Goal: Task Accomplishment & Management: Complete application form

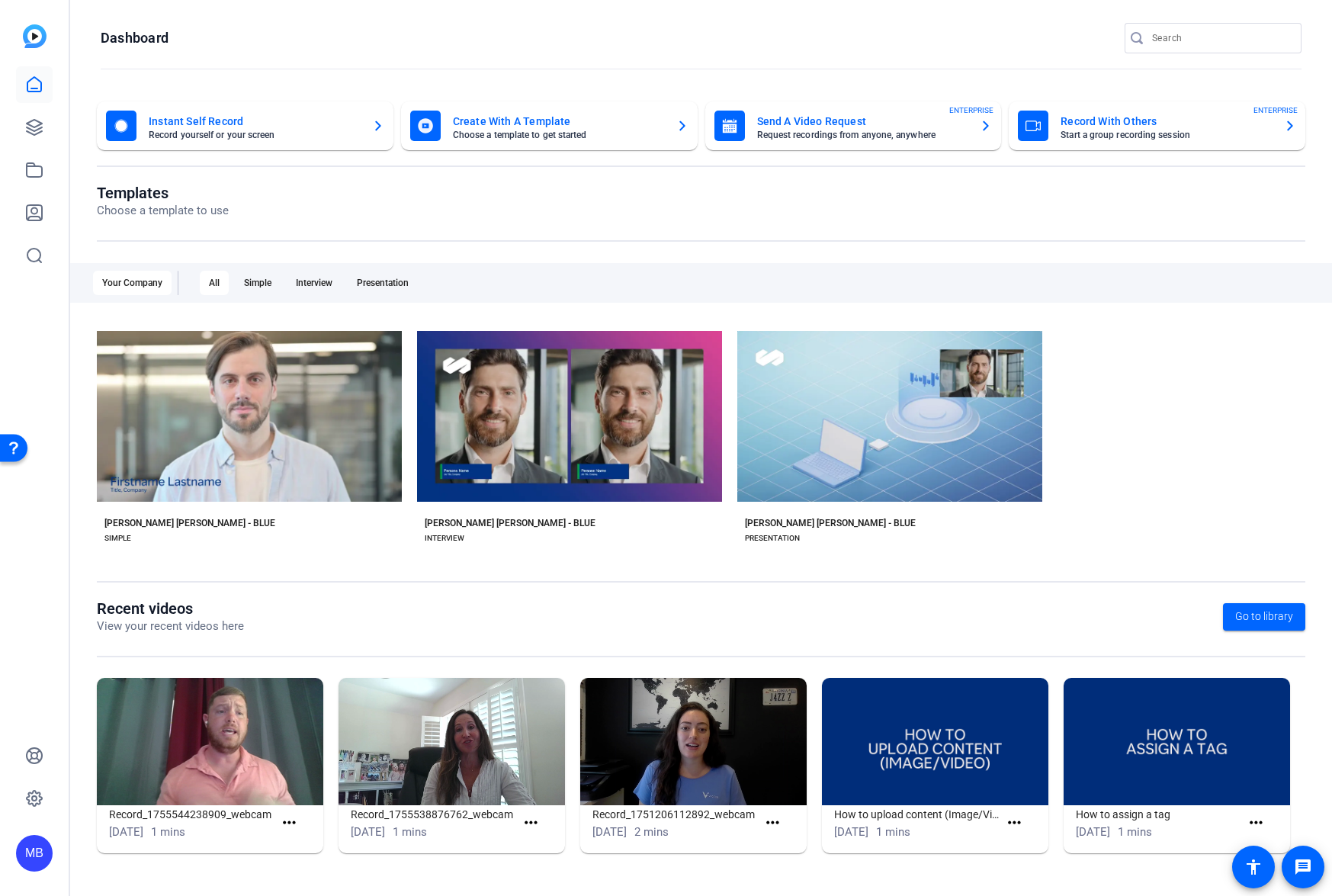
click at [895, 621] on openreel-page-title "Recent videos View your recent videos here Go to library" at bounding box center [701, 617] width 1209 height 36
click at [37, 124] on icon at bounding box center [34, 127] width 18 height 18
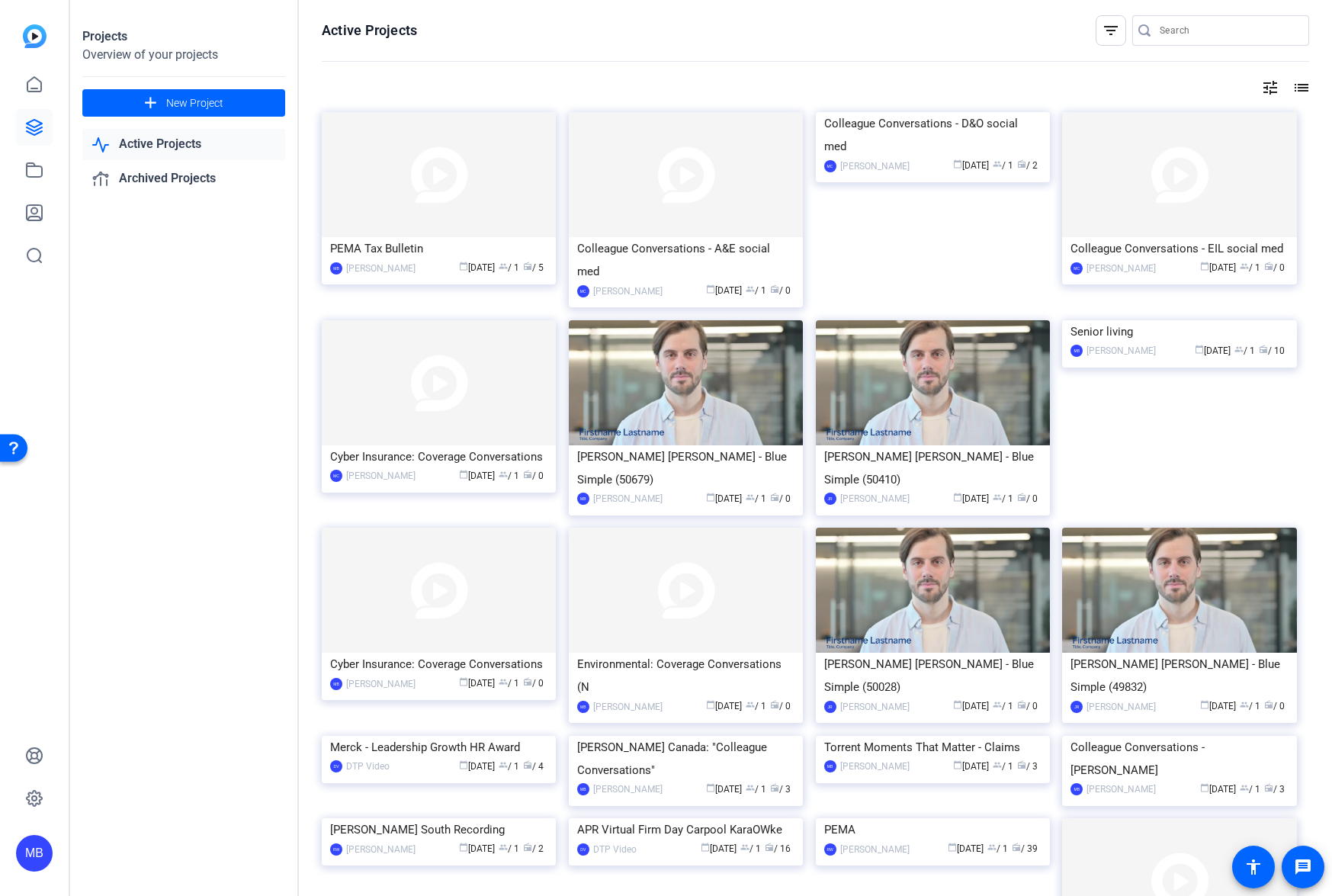
click at [458, 193] on img at bounding box center [439, 174] width 234 height 125
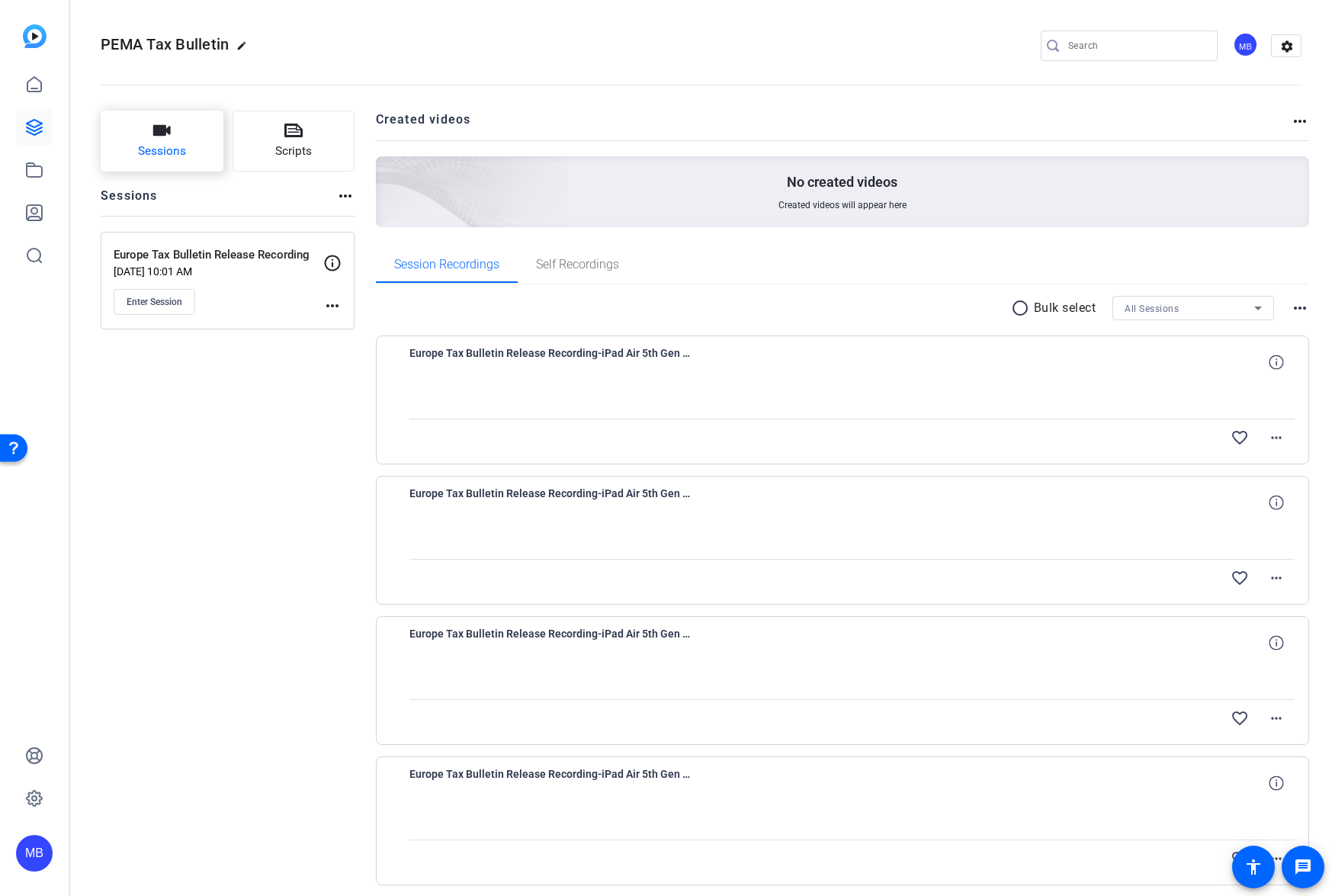
drag, startPoint x: 178, startPoint y: 144, endPoint x: 170, endPoint y: 145, distance: 8.1
click at [170, 145] on span "Sessions" at bounding box center [162, 151] width 48 height 18
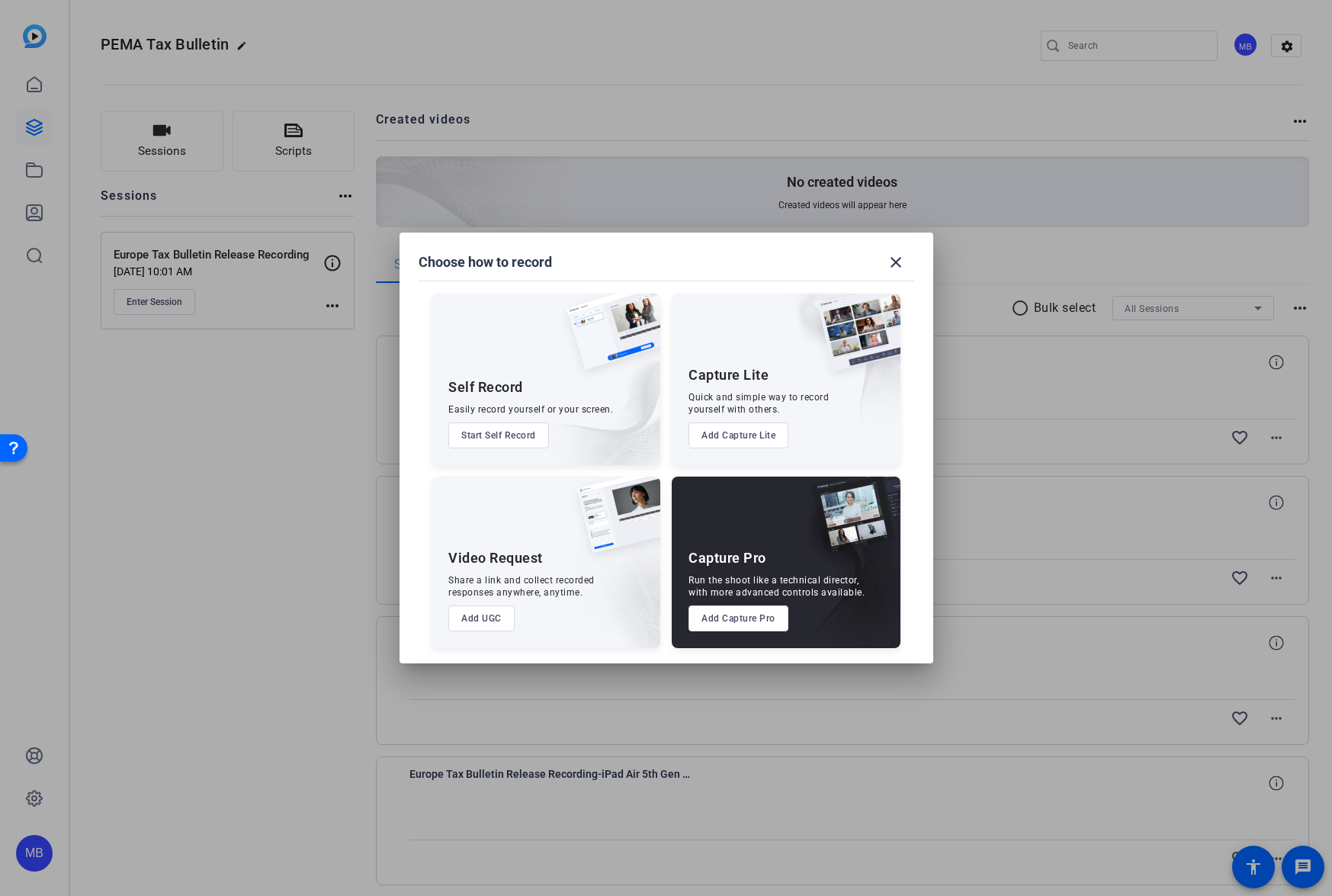
click at [744, 618] on button "Add Capture Pro" at bounding box center [738, 619] width 100 height 26
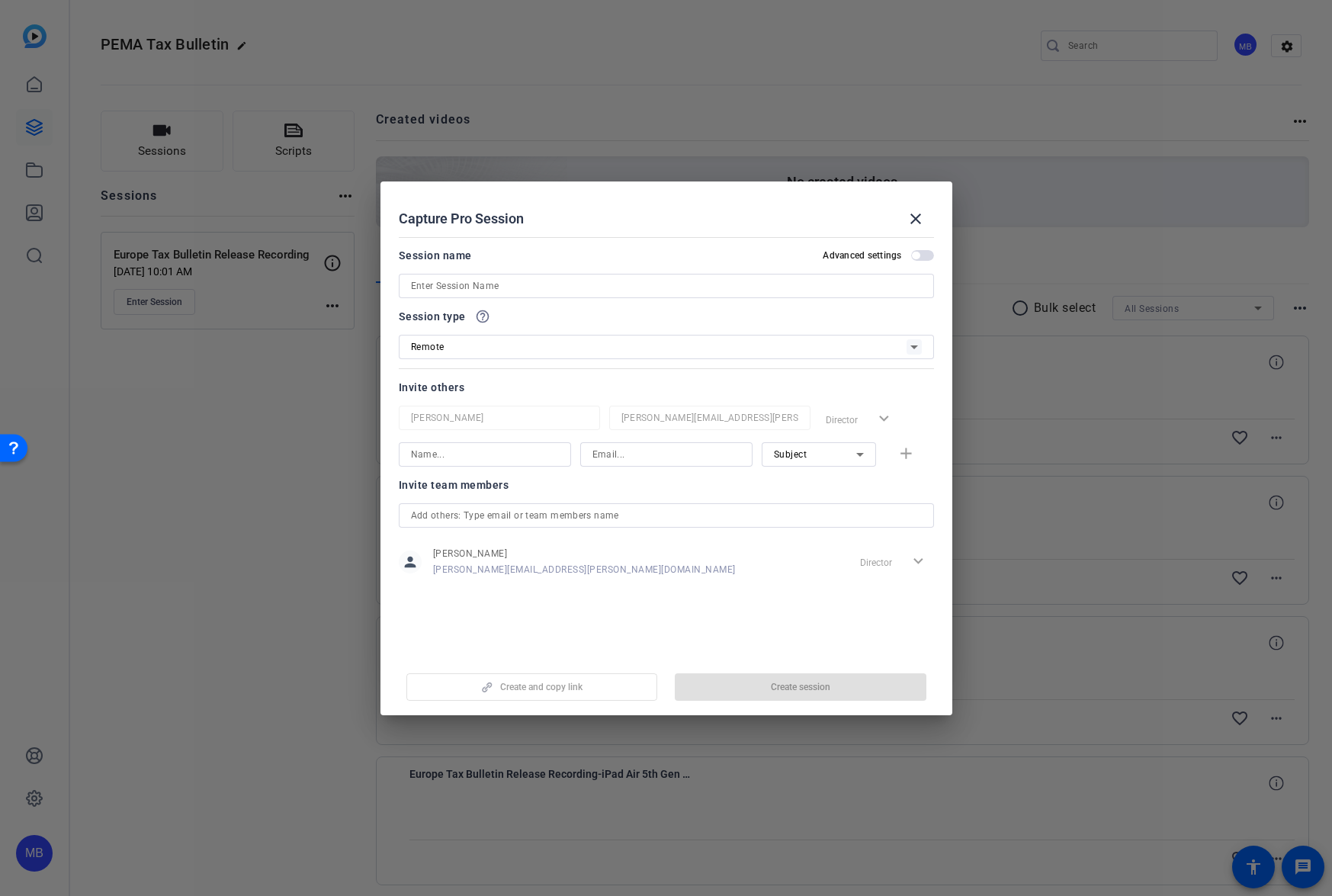
click at [482, 296] on div at bounding box center [667, 286] width 511 height 24
click at [496, 286] on input at bounding box center [667, 286] width 511 height 18
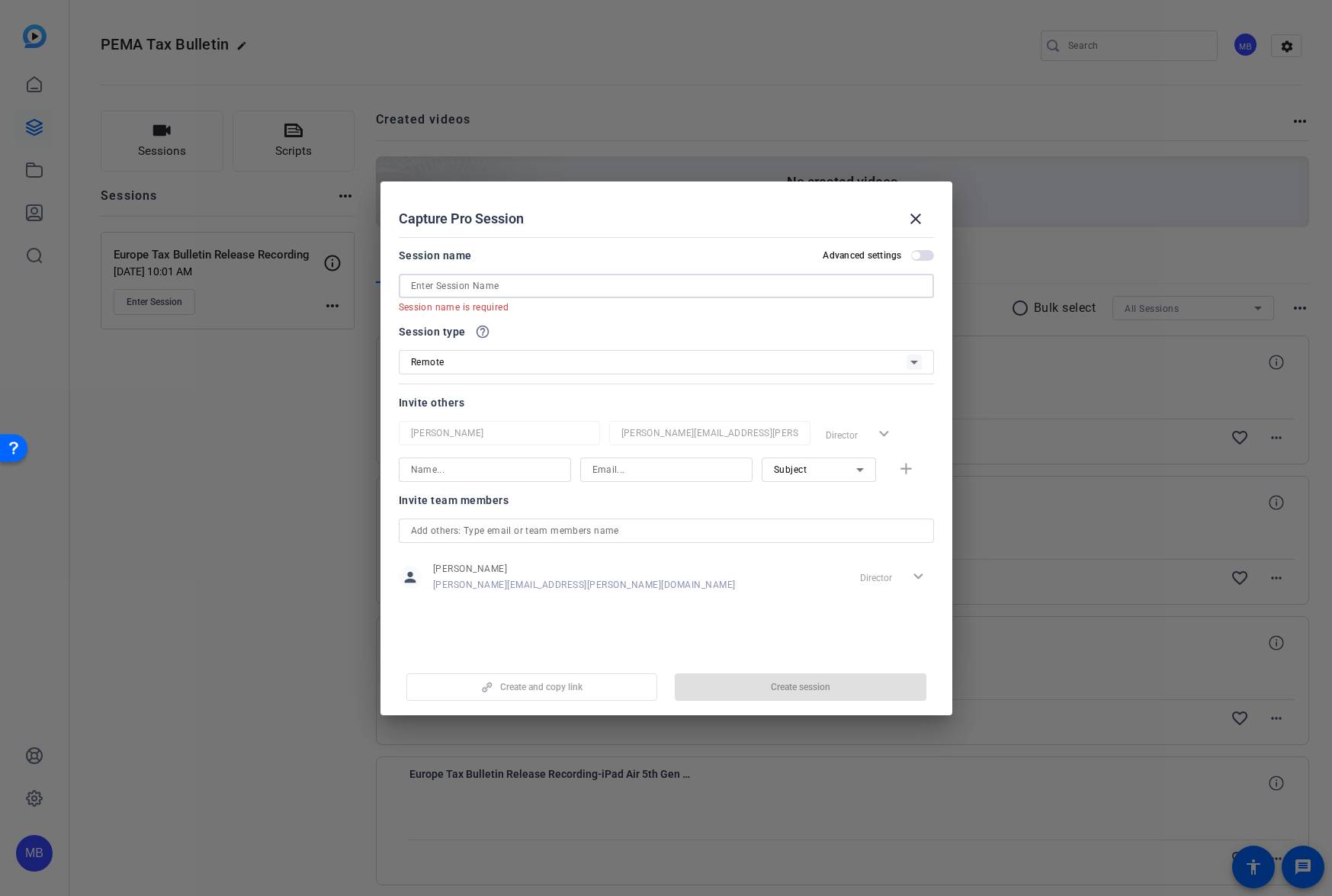
click at [494, 282] on input at bounding box center [667, 286] width 511 height 18
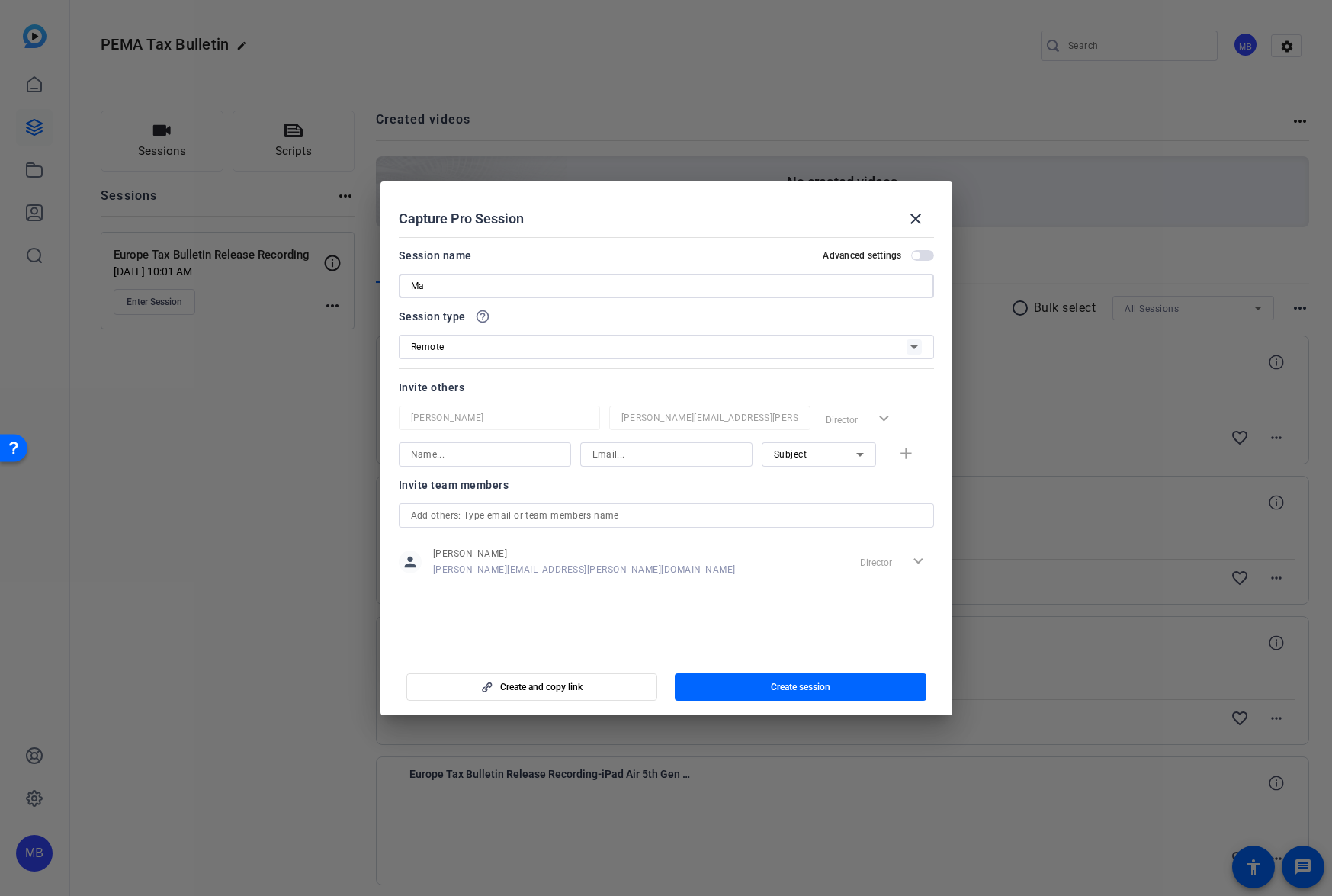
type input "M"
type input "LAC Tax Bulletin"
click at [511, 457] on input at bounding box center [485, 454] width 147 height 18
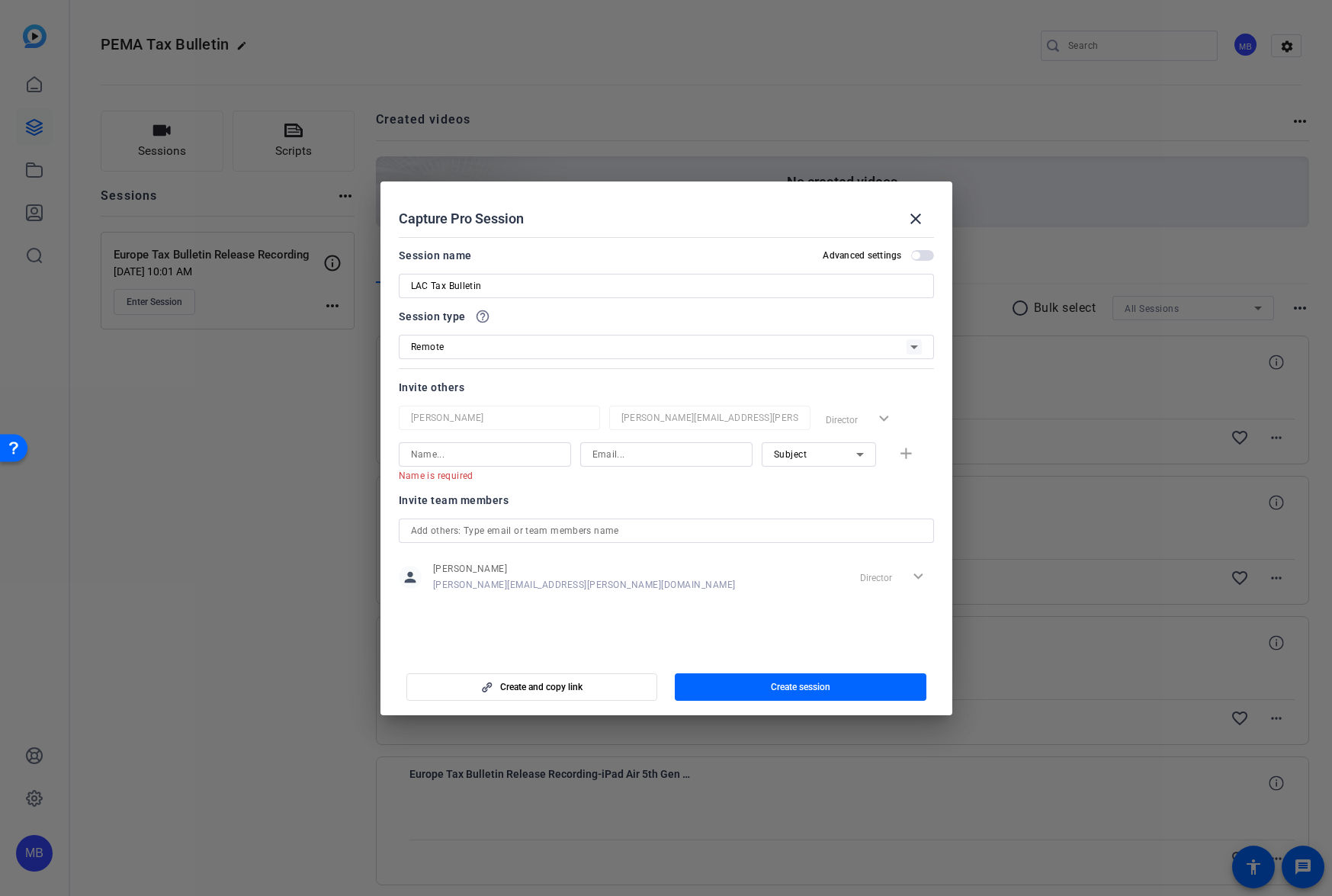
click at [679, 568] on div "person [PERSON_NAME] [PERSON_NAME][EMAIL_ADDRESS][PERSON_NAME][DOMAIN_NAME] Dir…" at bounding box center [667, 577] width 535 height 39
click at [470, 343] on div "Remote" at bounding box center [659, 347] width 496 height 19
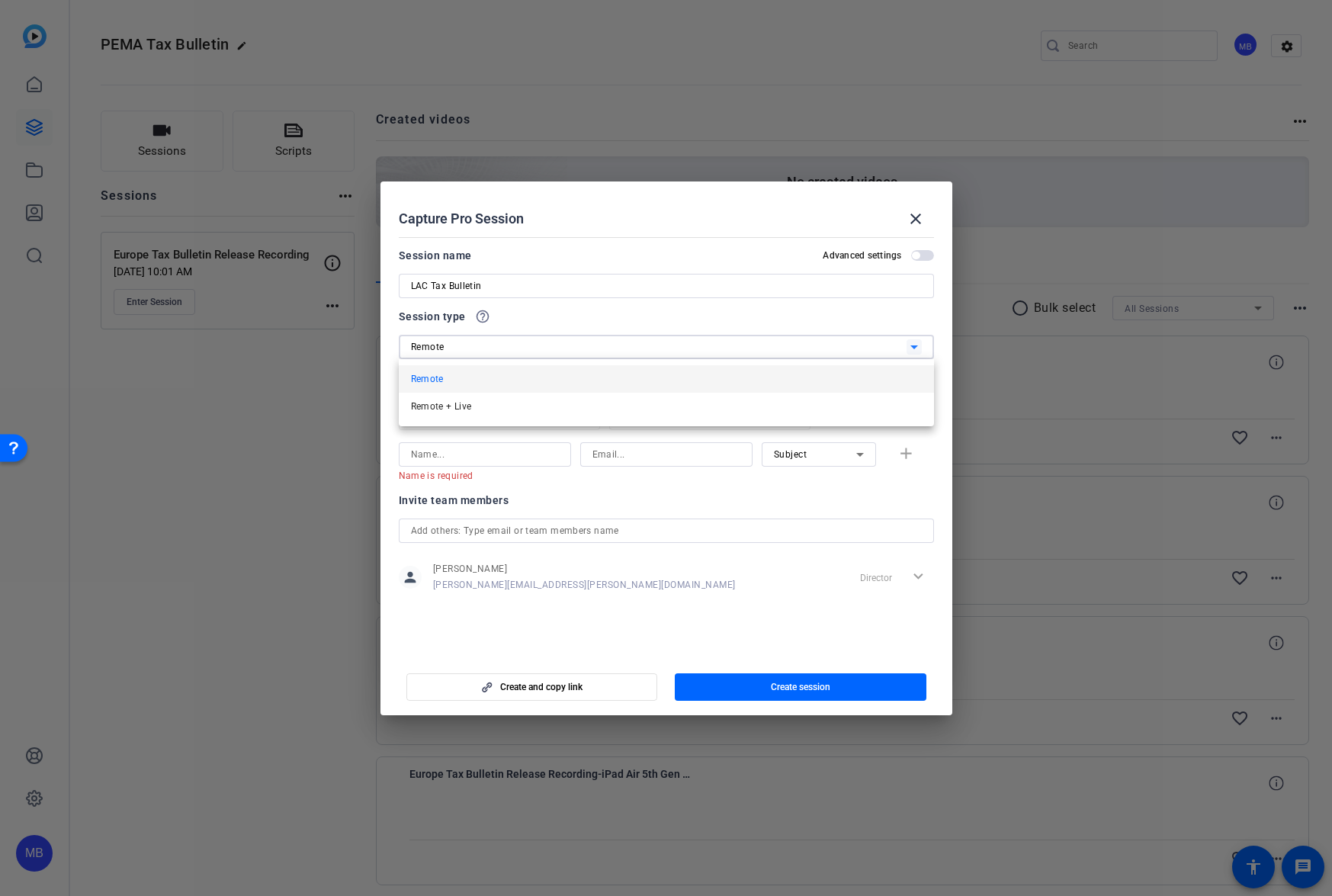
click at [475, 342] on div at bounding box center [666, 448] width 1332 height 896
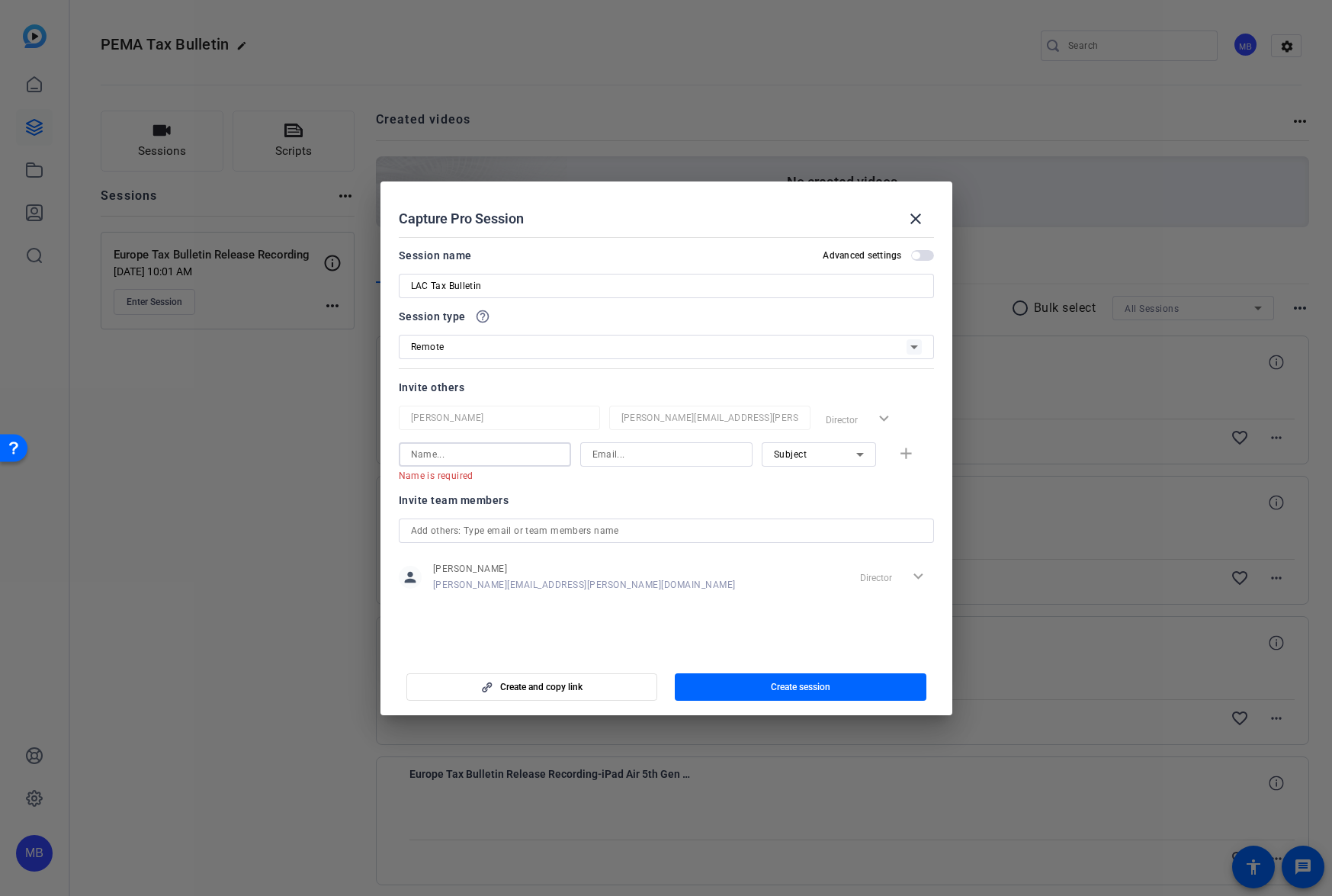
click at [452, 449] on input at bounding box center [485, 454] width 147 height 18
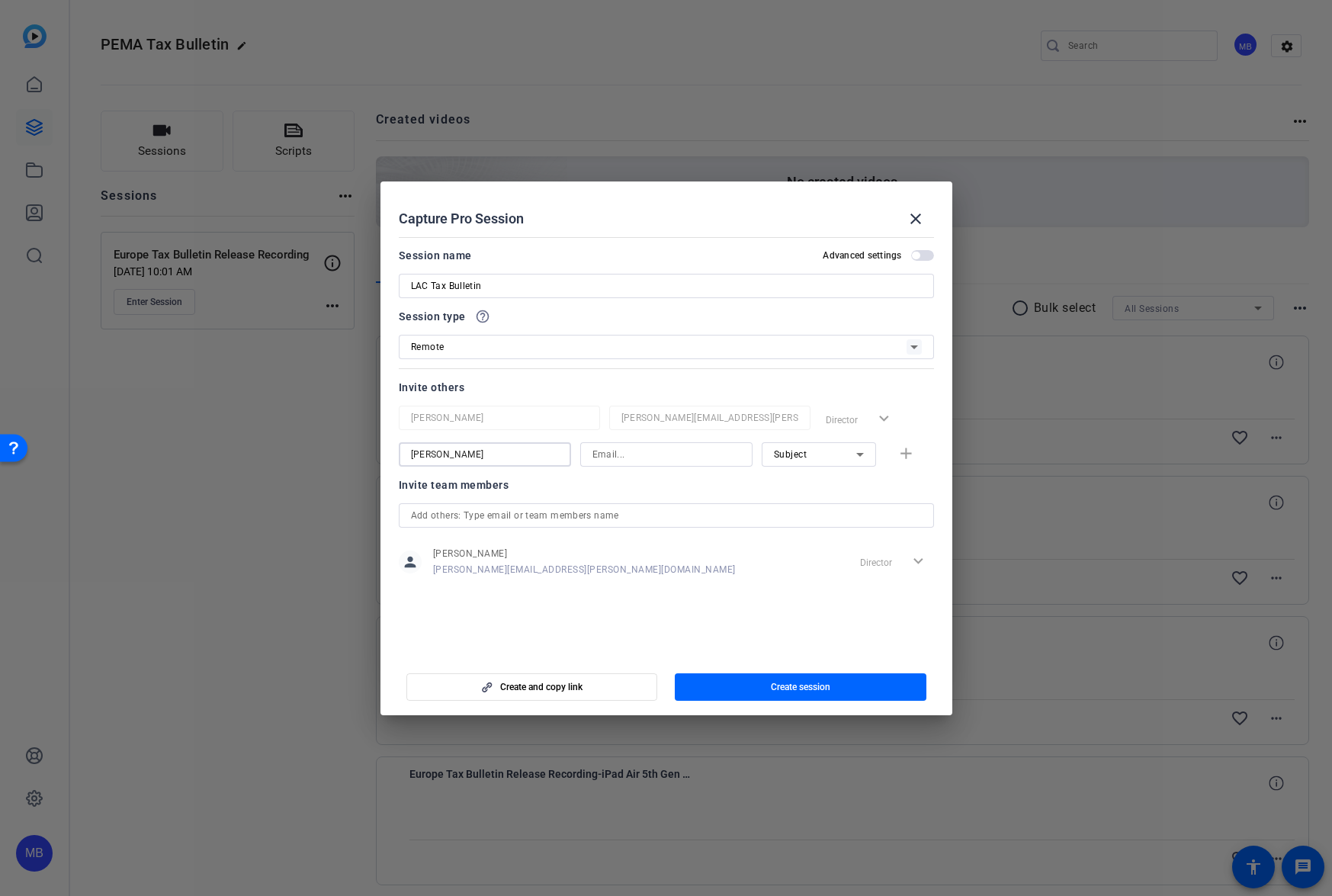
type input "[PERSON_NAME]"
type input "a"
type input "[PERSON_NAME][EMAIL_ADDRESS][PERSON_NAME][PERSON_NAME][DOMAIN_NAME]"
click at [838, 462] on div "Subject" at bounding box center [815, 454] width 83 height 19
click at [814, 485] on span "Collaborator" at bounding box center [801, 485] width 55 height 18
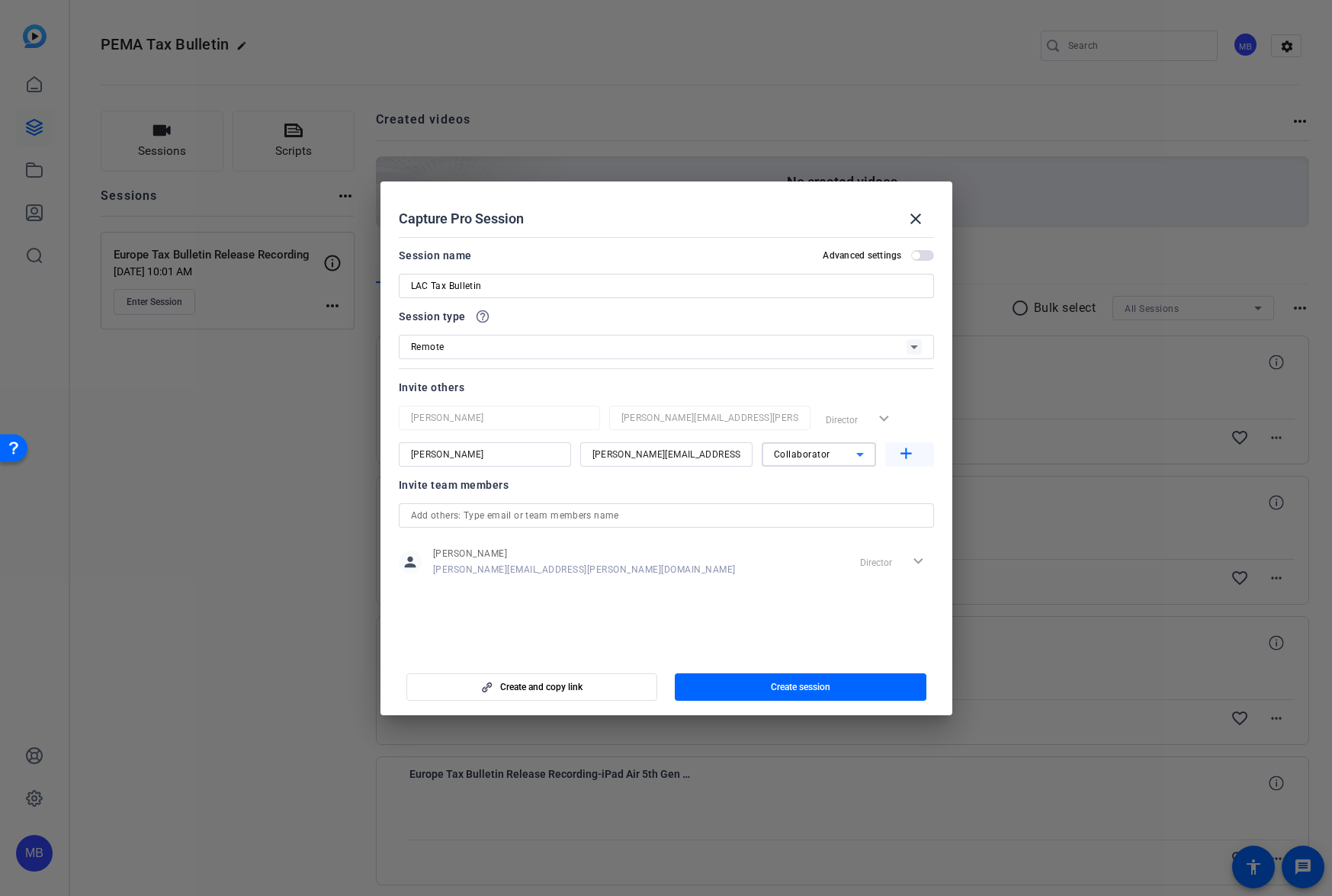
click at [907, 451] on mat-icon "add" at bounding box center [906, 454] width 19 height 19
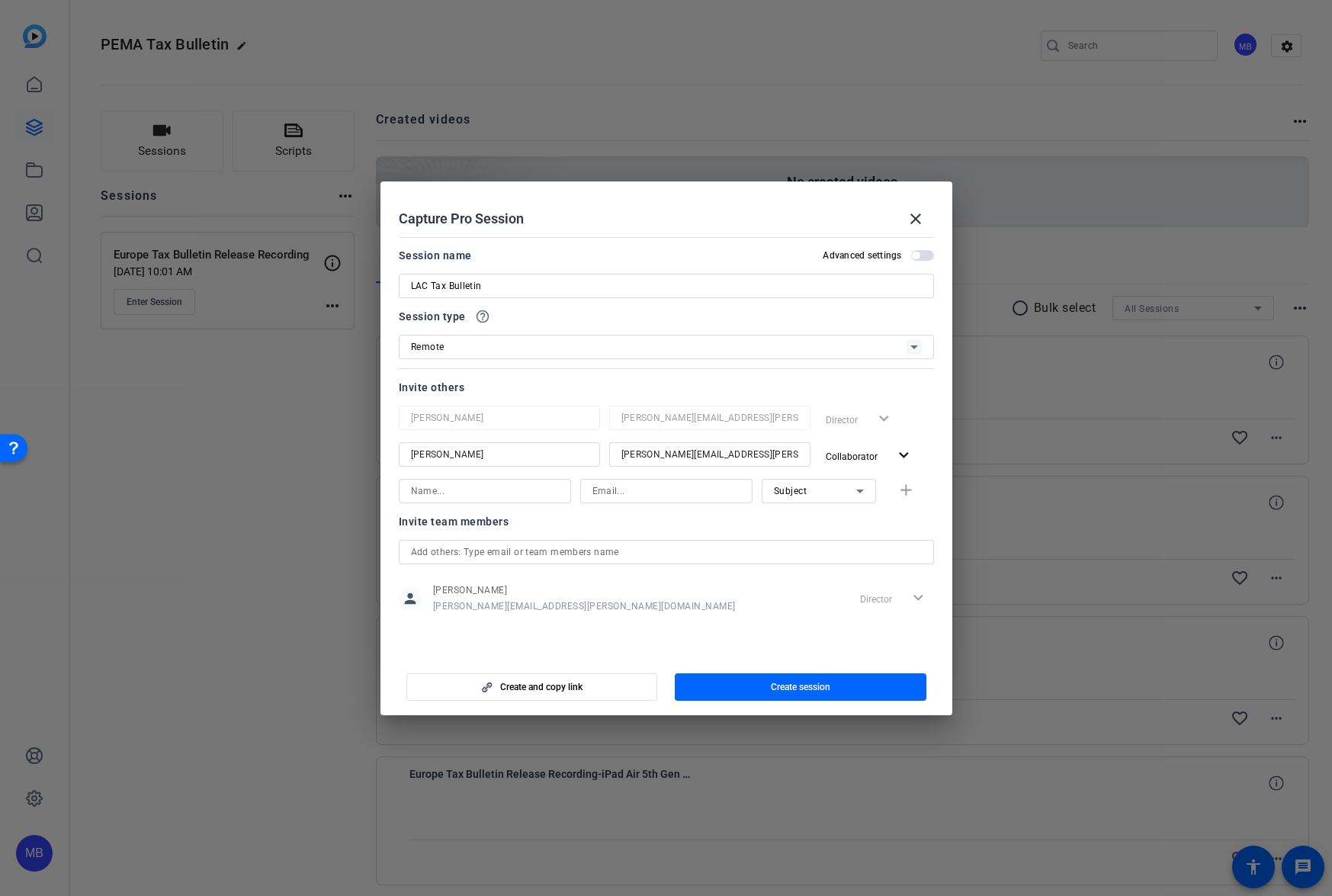
click at [428, 488] on input at bounding box center [485, 490] width 147 height 18
type input "[PERSON_NAME]"
click at [655, 485] on input at bounding box center [666, 490] width 147 height 18
paste input "[PERSON_NAME][EMAIL_ADDRESS][PERSON_NAME][DOMAIN_NAME]"
type input "[PERSON_NAME][EMAIL_ADDRESS][PERSON_NAME][DOMAIN_NAME]"
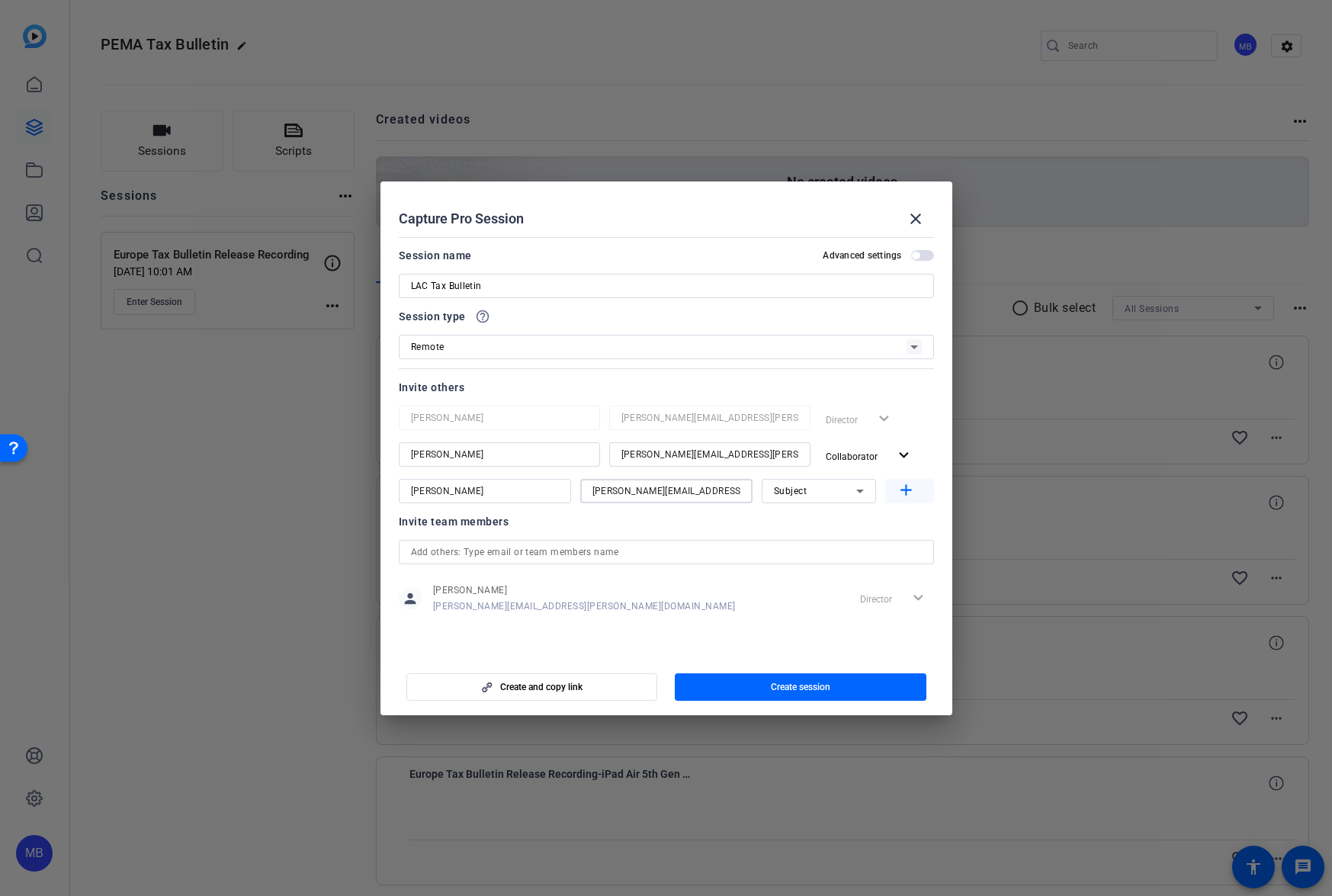
click at [902, 498] on mat-icon "add" at bounding box center [906, 490] width 19 height 19
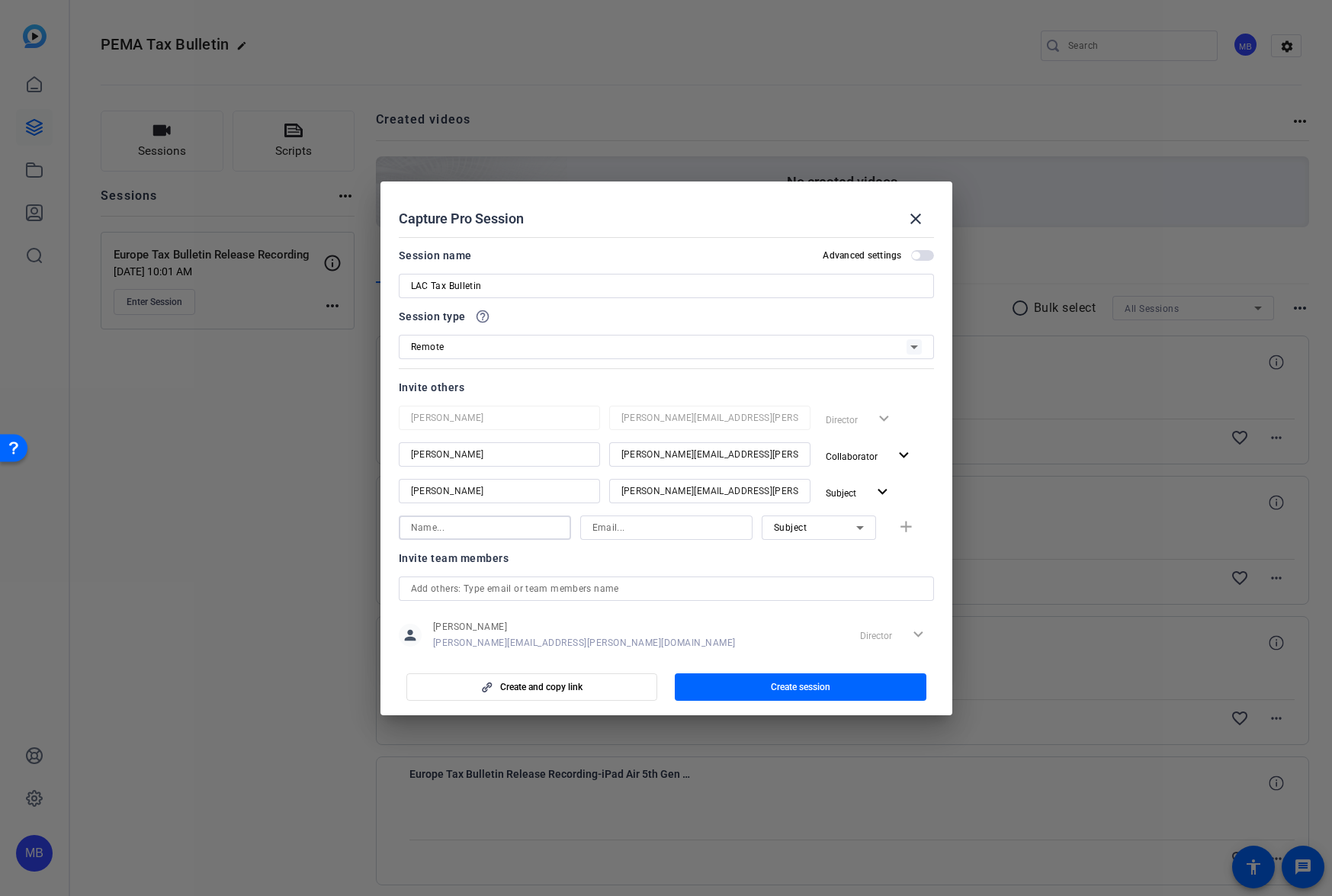
click at [442, 530] on input at bounding box center [485, 527] width 147 height 18
click at [874, 489] on mat-icon "expand_more" at bounding box center [883, 492] width 19 height 19
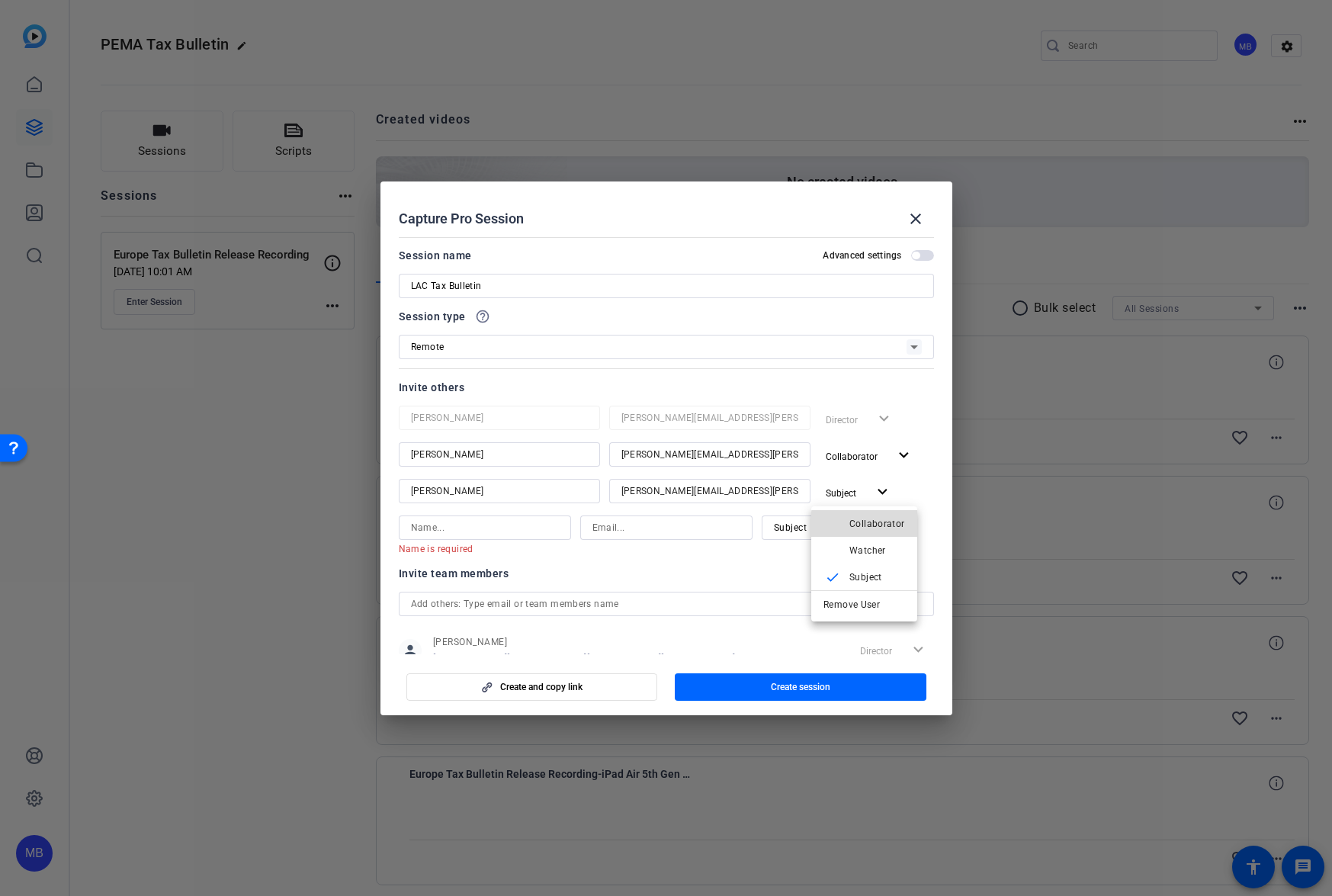
click at [865, 524] on span "Collaborator" at bounding box center [876, 522] width 55 height 10
click at [492, 528] on input at bounding box center [485, 527] width 147 height 18
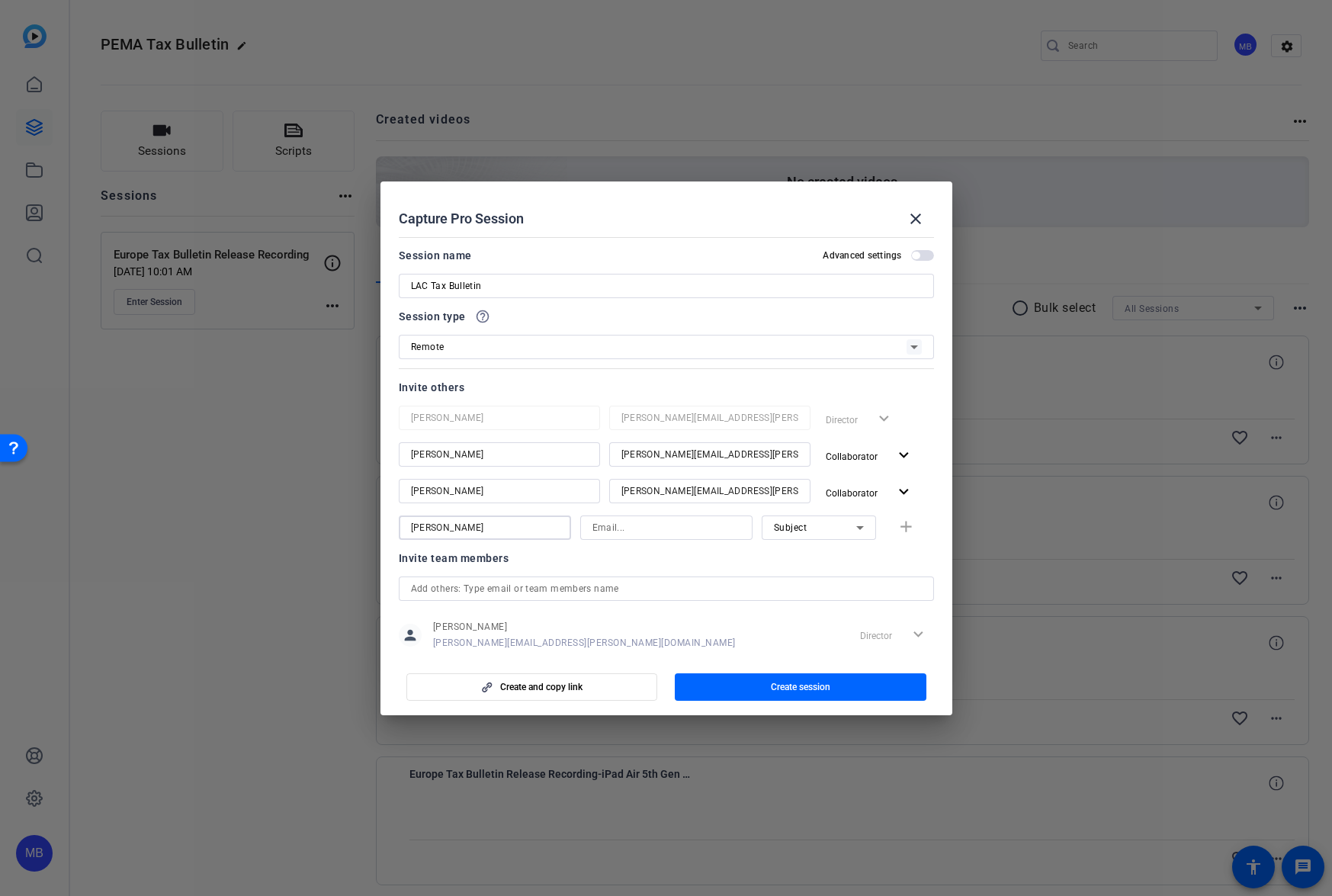
type input "[PERSON_NAME]"
click at [638, 514] on div at bounding box center [710, 512] width 201 height 17
click at [629, 527] on input at bounding box center [666, 527] width 147 height 18
paste input "[PERSON_NAME][EMAIL_ADDRESS][PERSON_NAME][PERSON_NAME][DOMAIN_NAME]"
drag, startPoint x: 634, startPoint y: 529, endPoint x: 792, endPoint y: 558, distance: 160.6
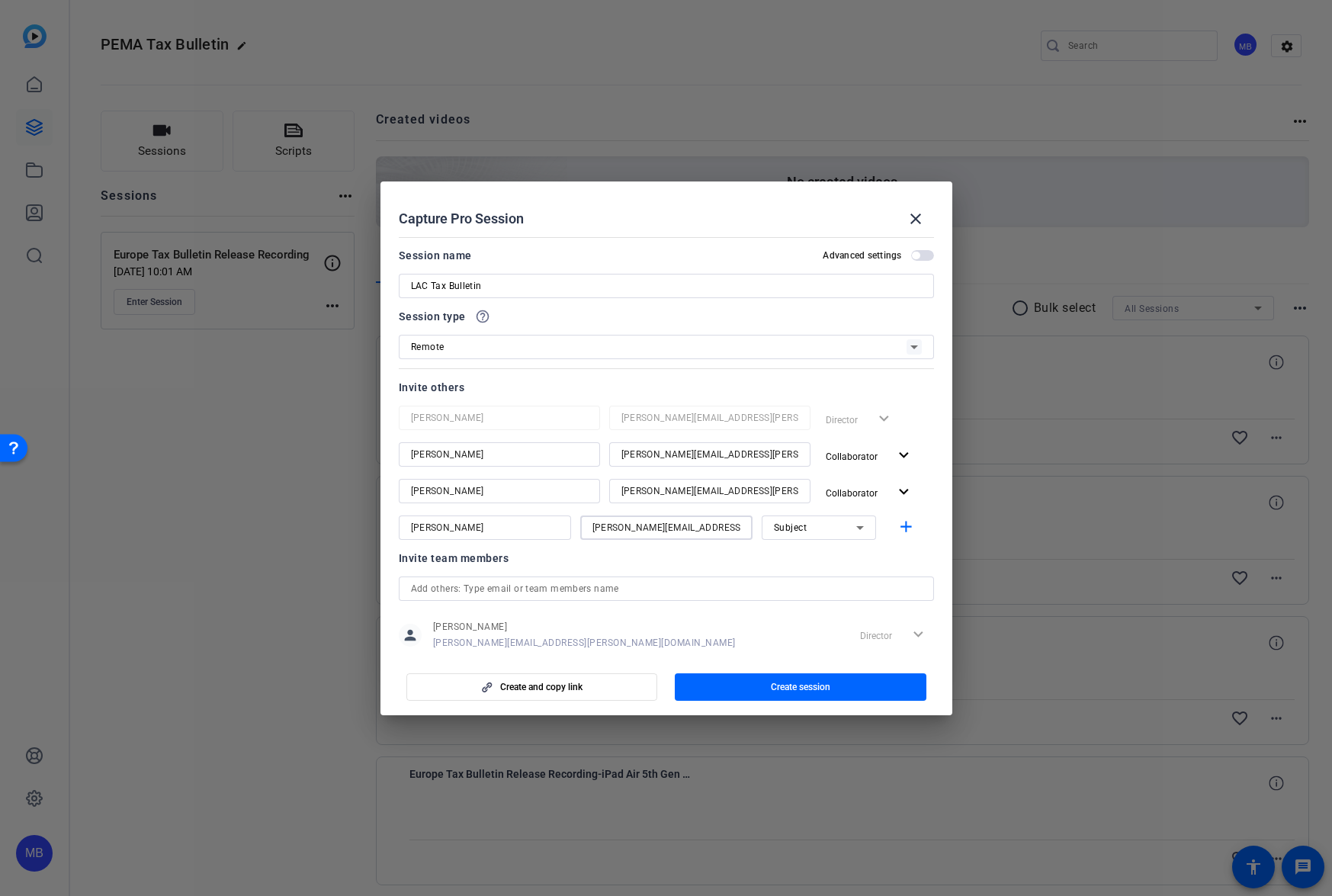
click at [792, 558] on openreel-capture-pro-session-invite-users "Invite others [PERSON_NAME] [PERSON_NAME][EMAIL_ADDRESS][PERSON_NAME][DOMAIN_NA…" at bounding box center [667, 524] width 535 height 291
type input "[PERSON_NAME][EMAIL_ADDRESS][PERSON_NAME][PERSON_NAME][DOMAIN_NAME]"
click at [792, 558] on div "Invite team members" at bounding box center [667, 558] width 535 height 18
click at [695, 589] on input "text" at bounding box center [667, 588] width 511 height 18
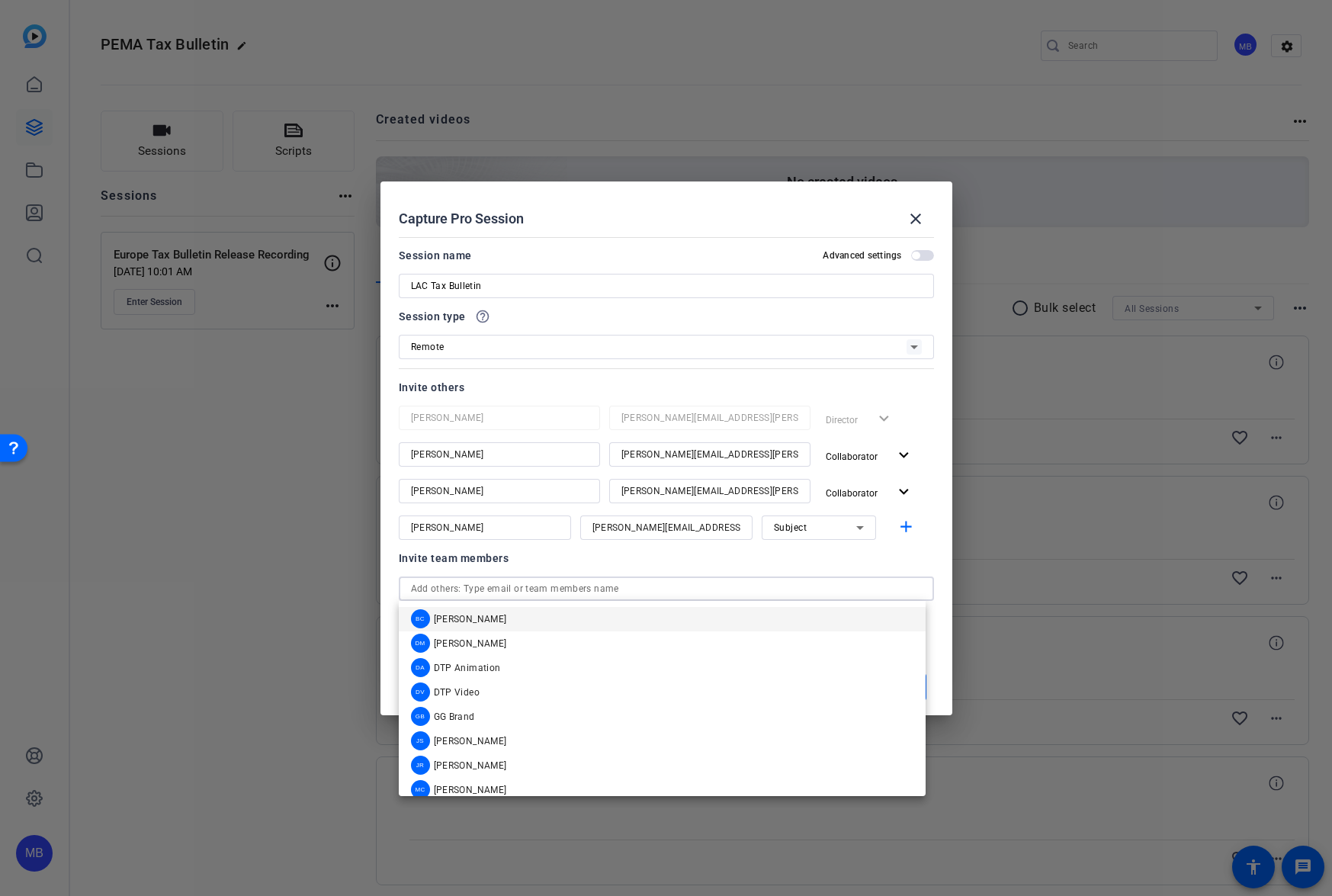
click at [702, 579] on input "text" at bounding box center [667, 588] width 511 height 18
click at [736, 565] on div "Invite team members" at bounding box center [667, 558] width 535 height 18
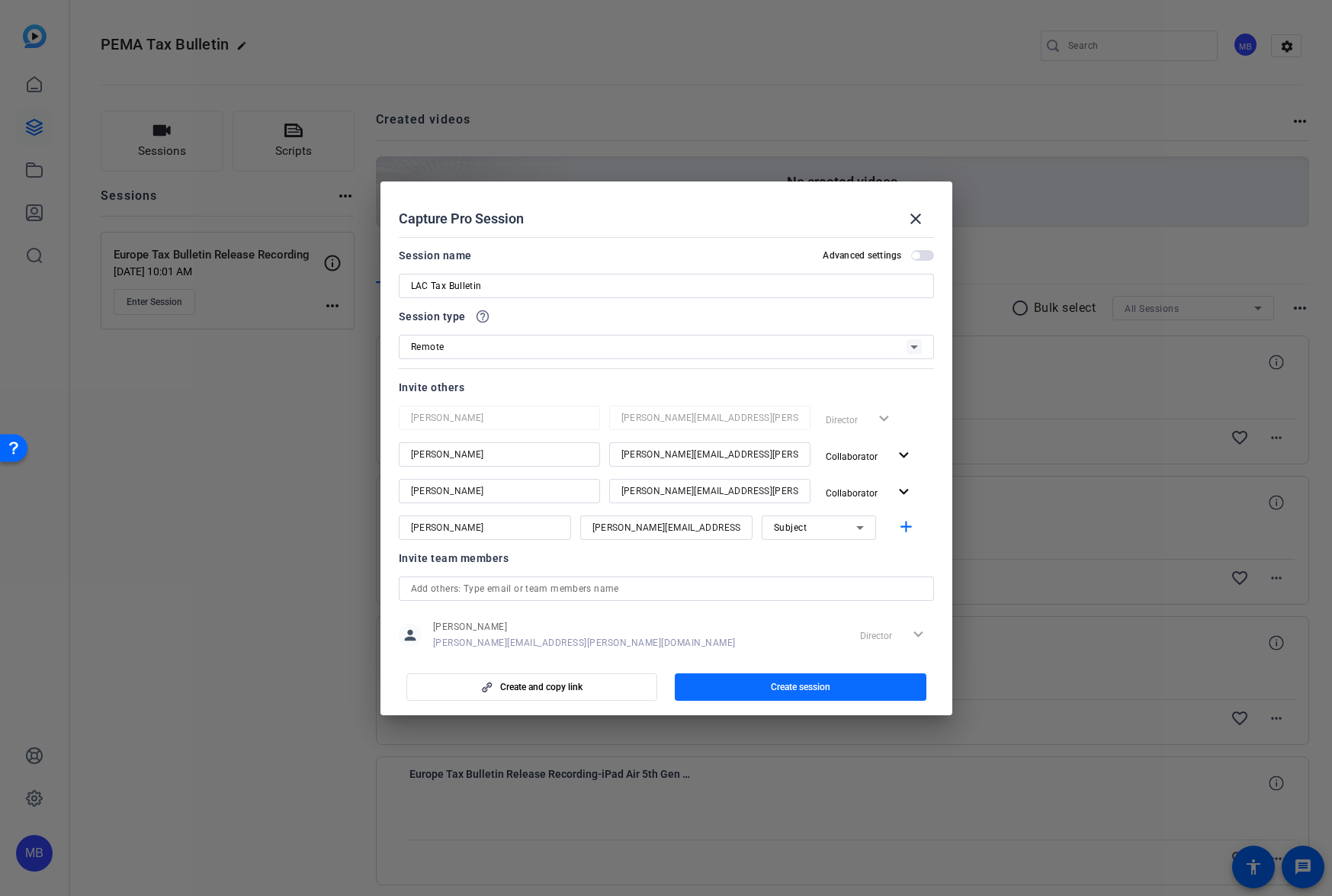
click at [778, 683] on span "Create session" at bounding box center [800, 687] width 59 height 12
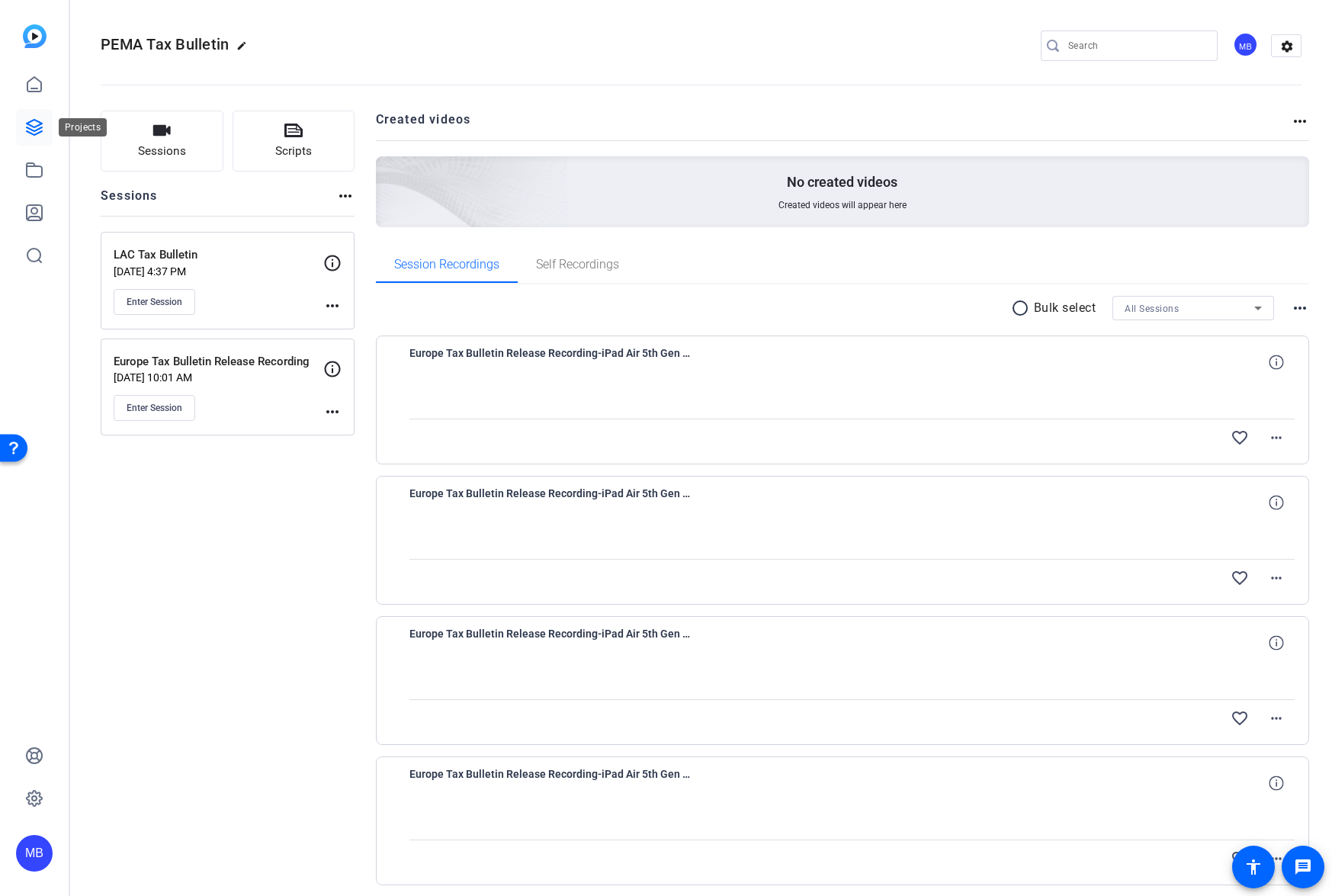
click at [31, 119] on icon at bounding box center [34, 127] width 18 height 18
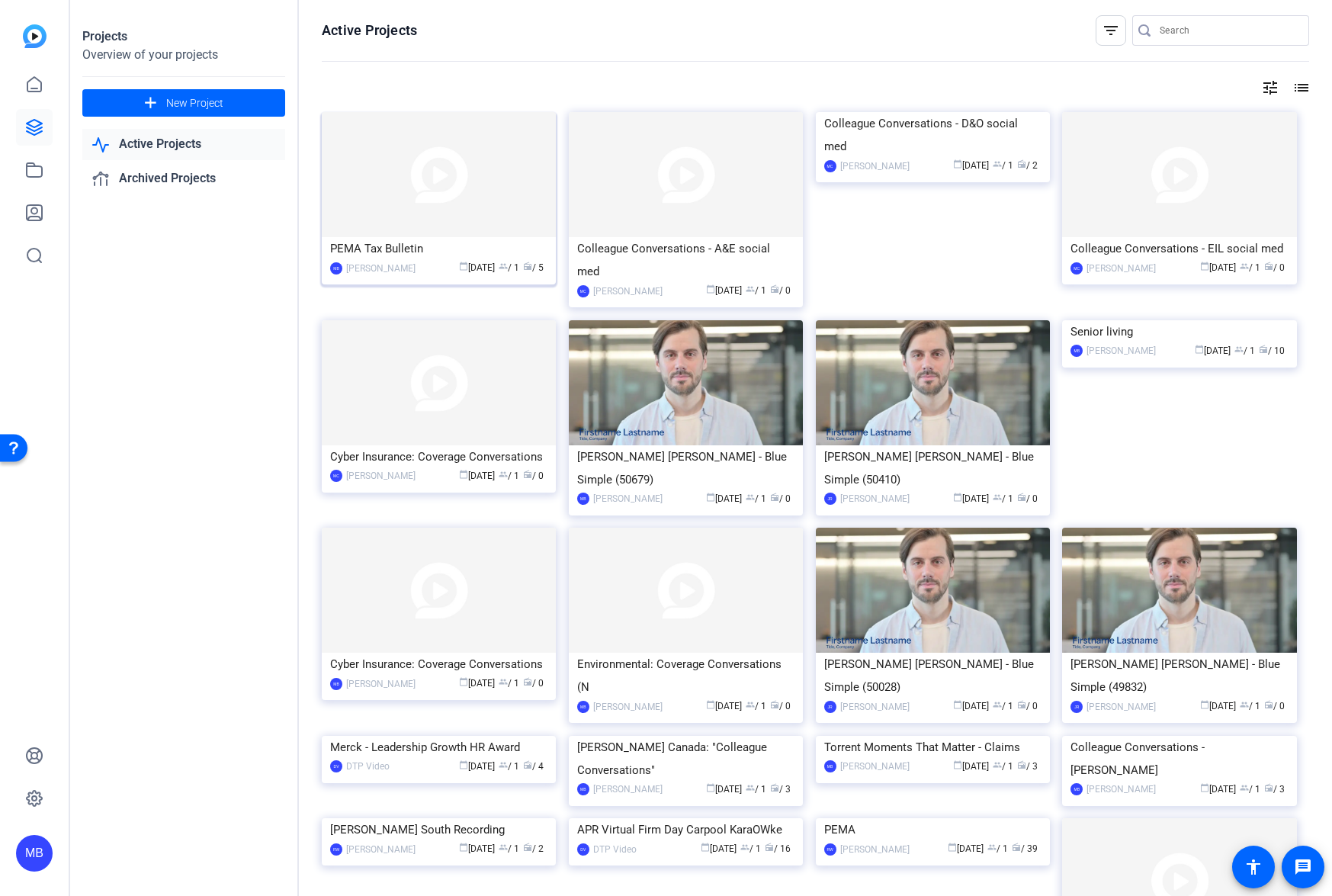
click at [421, 217] on img at bounding box center [439, 174] width 234 height 125
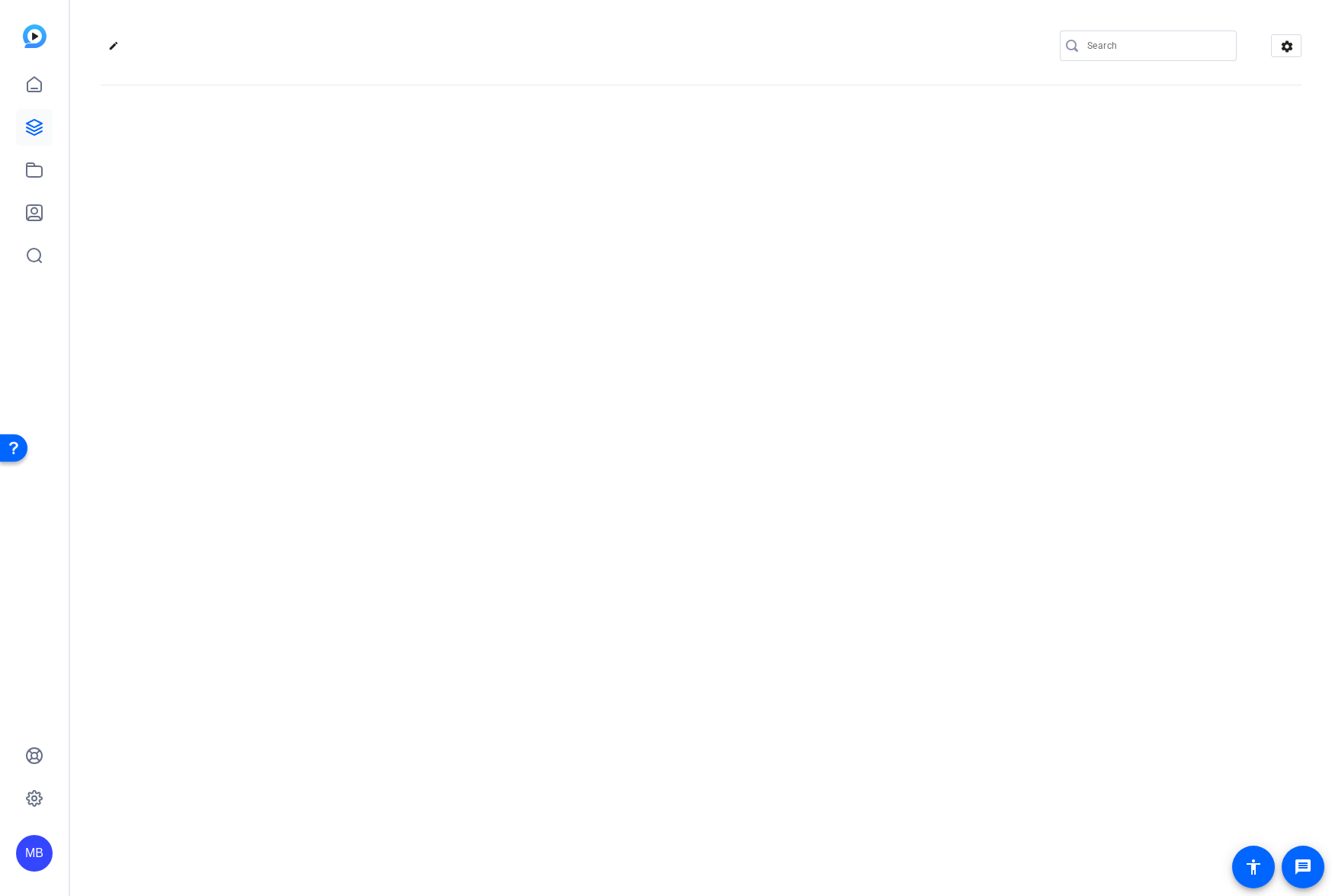
click at [421, 217] on div "edit settings" at bounding box center [702, 448] width 1262 height 896
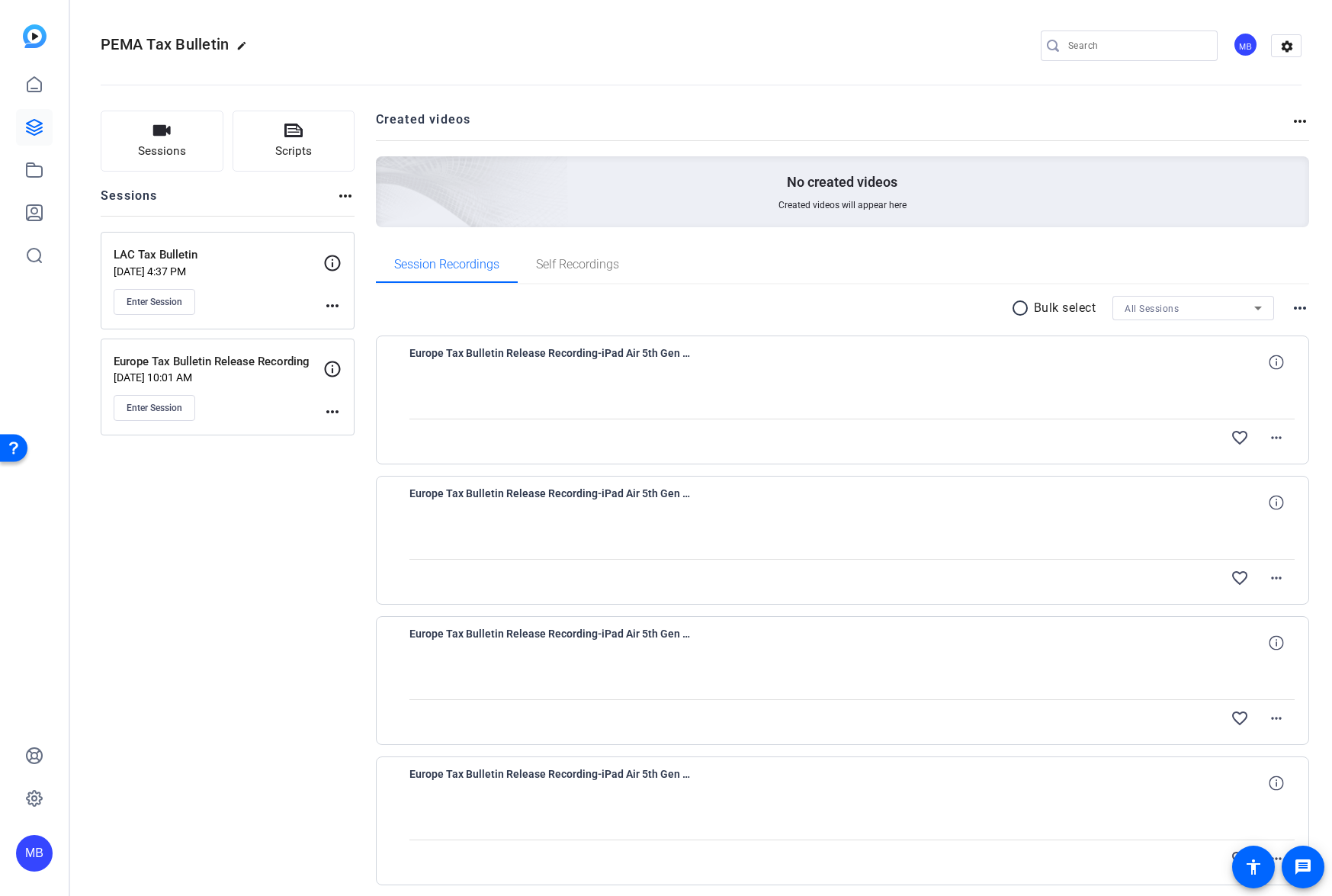
click at [644, 70] on openreel-divider-bar at bounding box center [701, 81] width 1201 height 47
